Goal: Check status: Check status

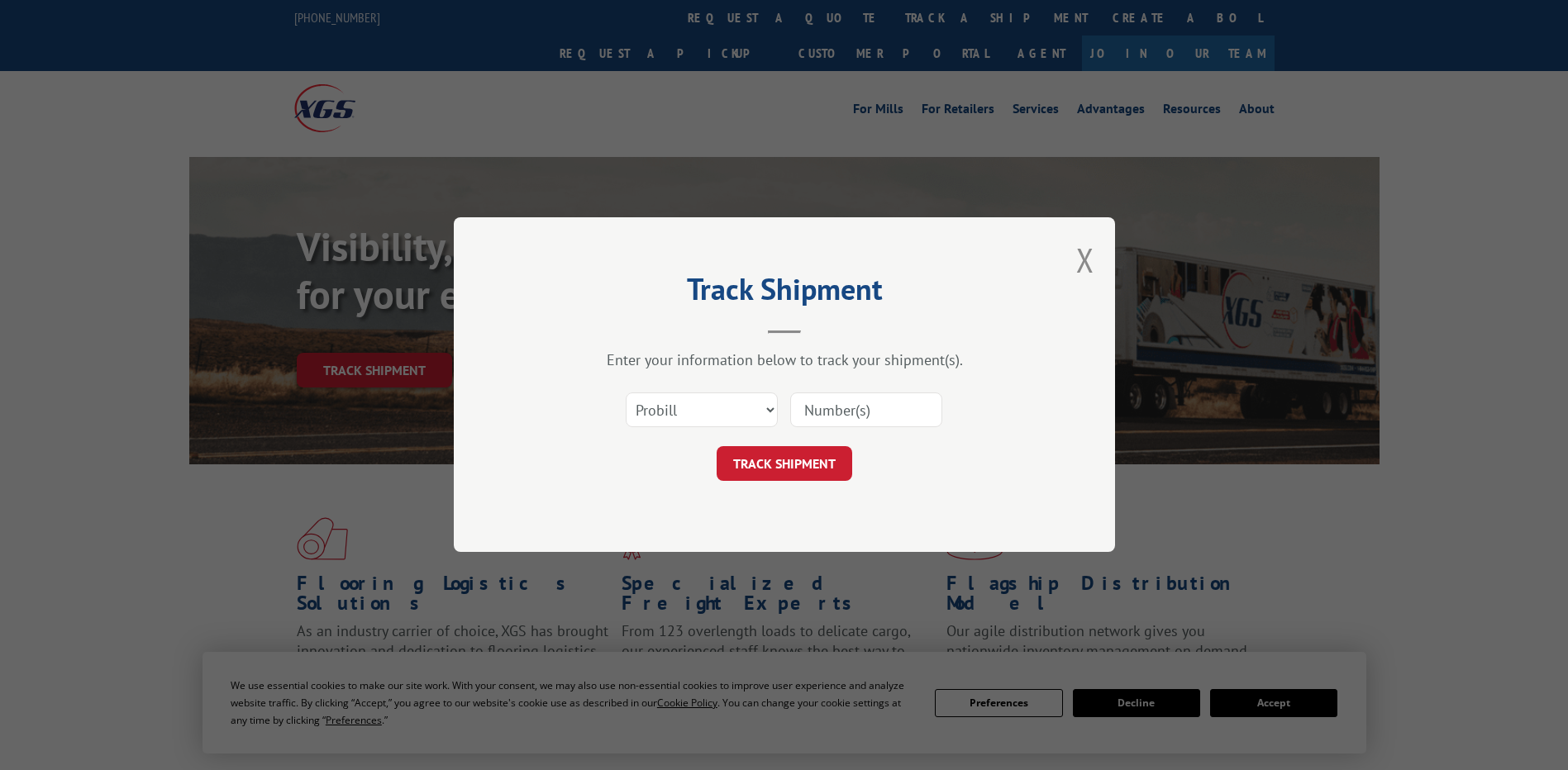
click at [868, 415] on input at bounding box center [866, 410] width 152 height 35
paste input "17597748"
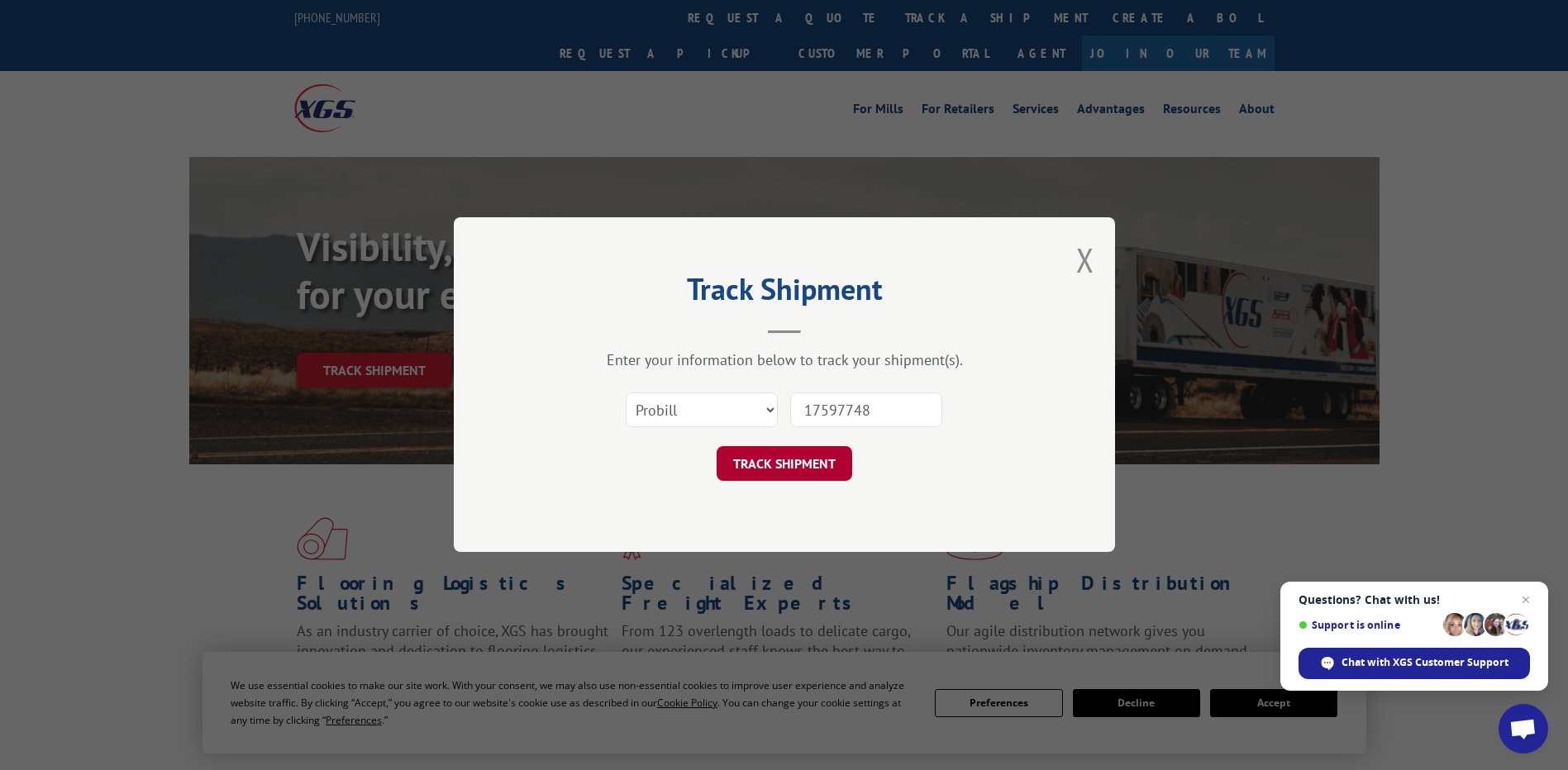
click at [781, 463] on button "TRACK SHIPMENT" at bounding box center [784, 464] width 136 height 35
click at [838, 410] on input "17597748" at bounding box center [866, 410] width 152 height 35
type input "17597748"
click button "TRACK SHIPMENT" at bounding box center [784, 464] width 136 height 35
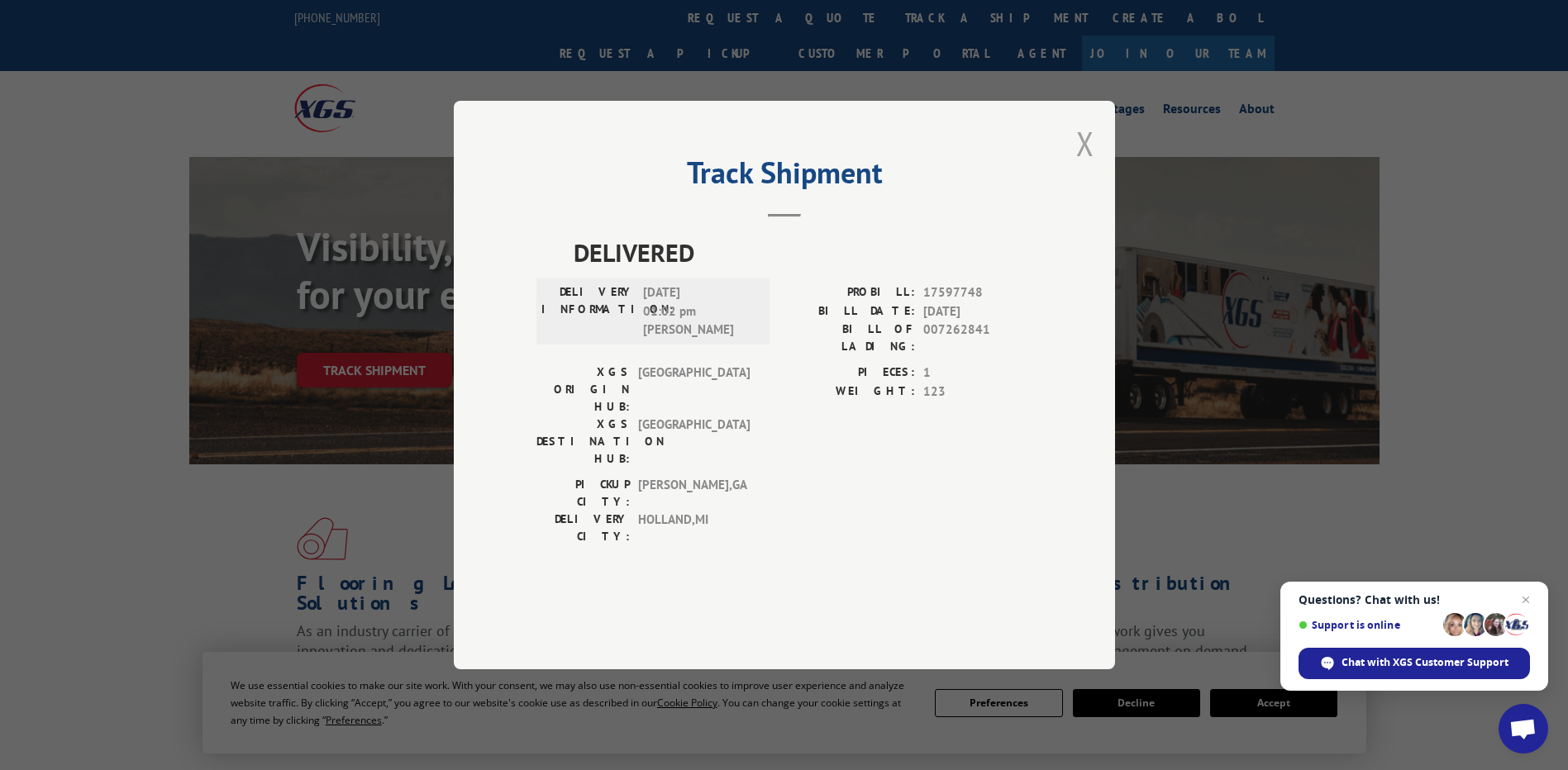
click at [1087, 165] on button "Close modal" at bounding box center [1085, 143] width 18 height 44
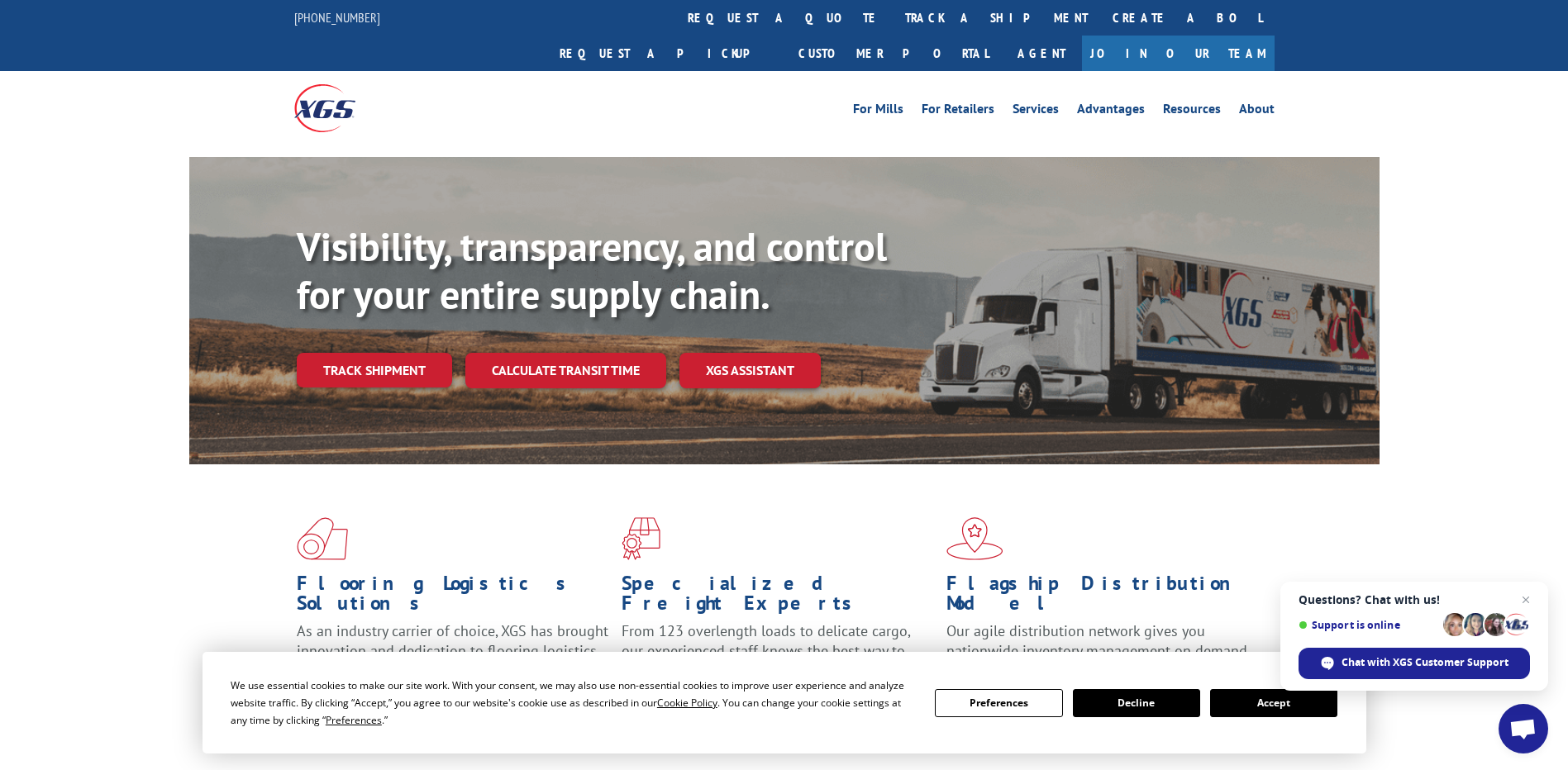
click at [1237, 35] on link "Join Our Team" at bounding box center [1178, 53] width 193 height 35
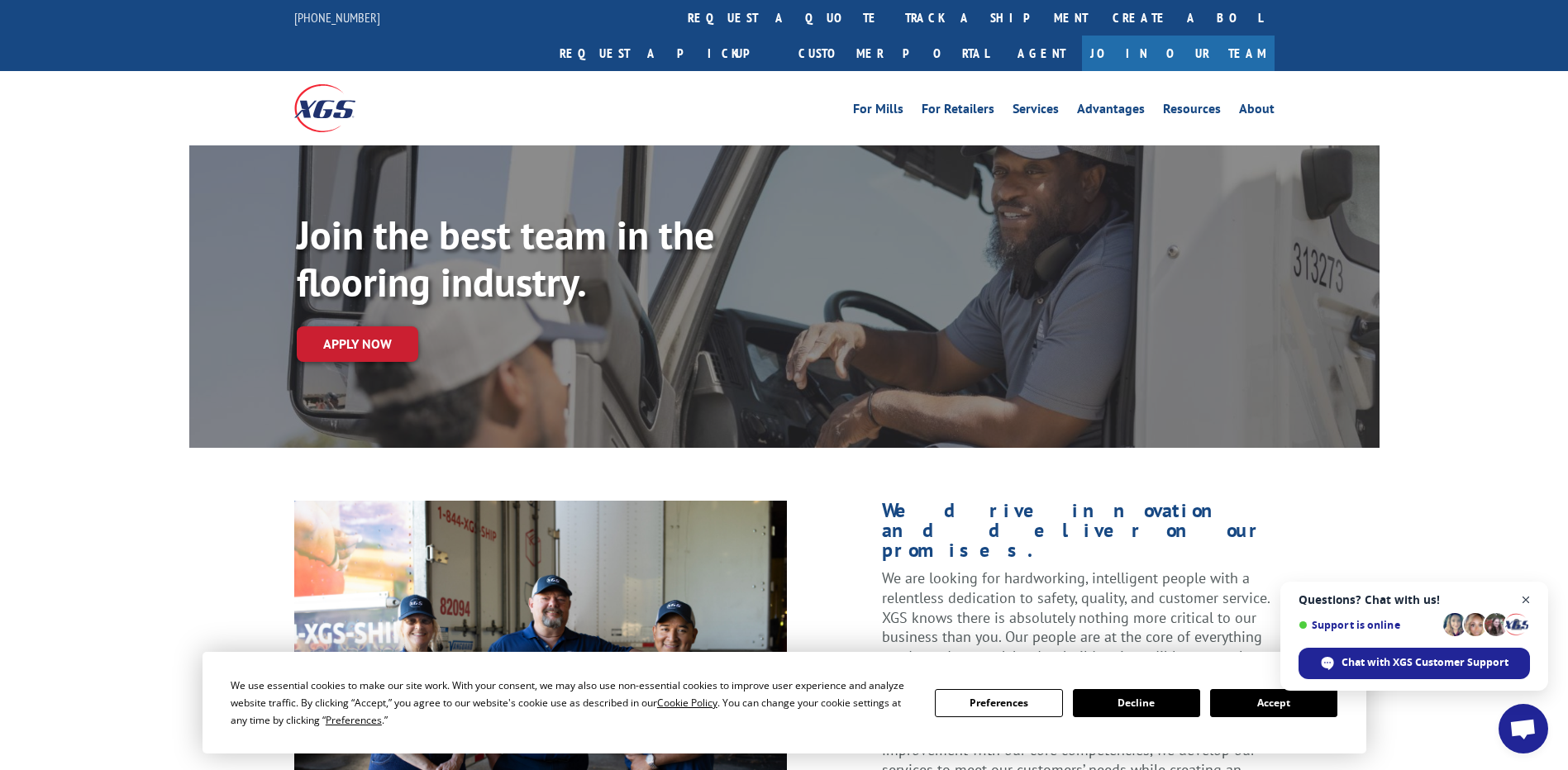
click at [1527, 604] on span "Close chat" at bounding box center [1527, 601] width 21 height 21
